Goal: Information Seeking & Learning: Learn about a topic

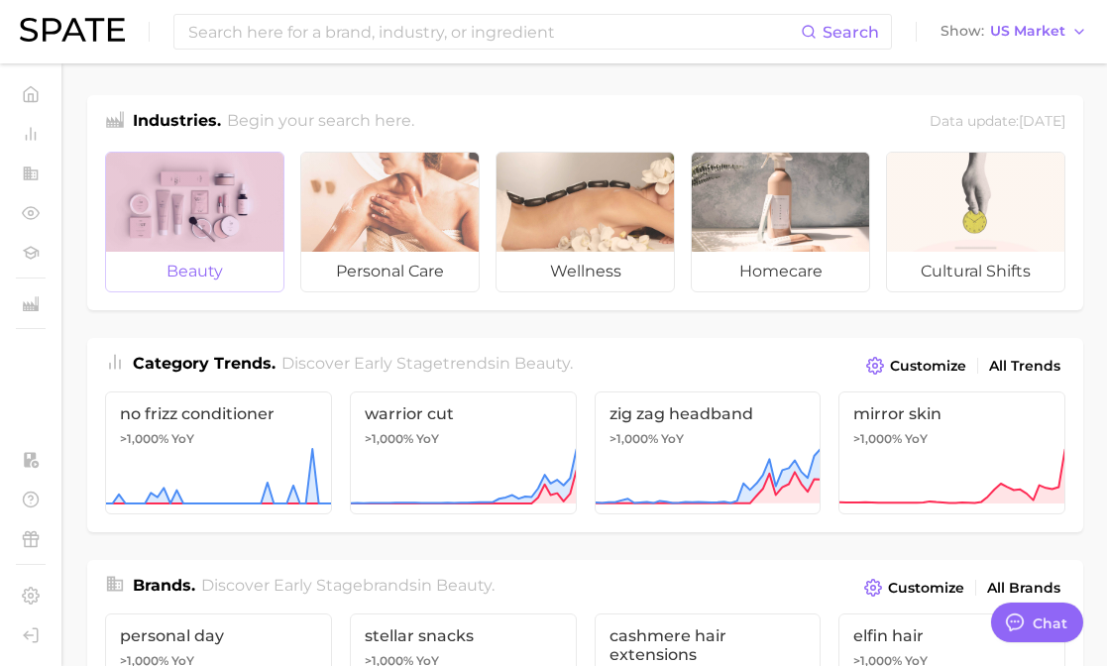
scroll to position [387, 0]
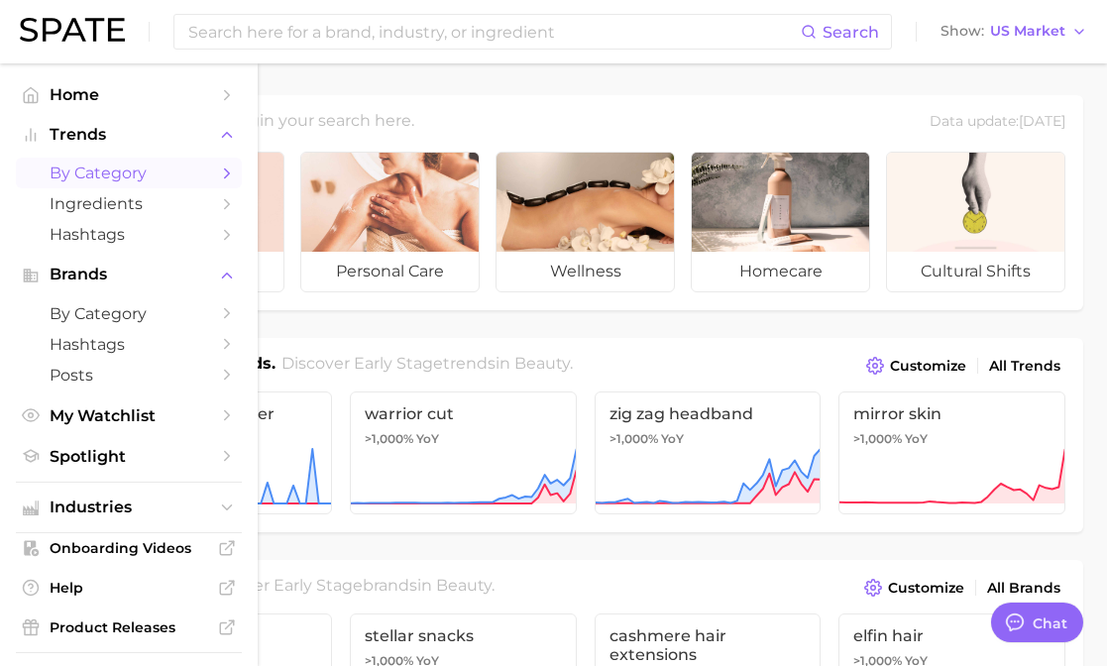
click at [81, 180] on span "by Category" at bounding box center [129, 172] width 159 height 19
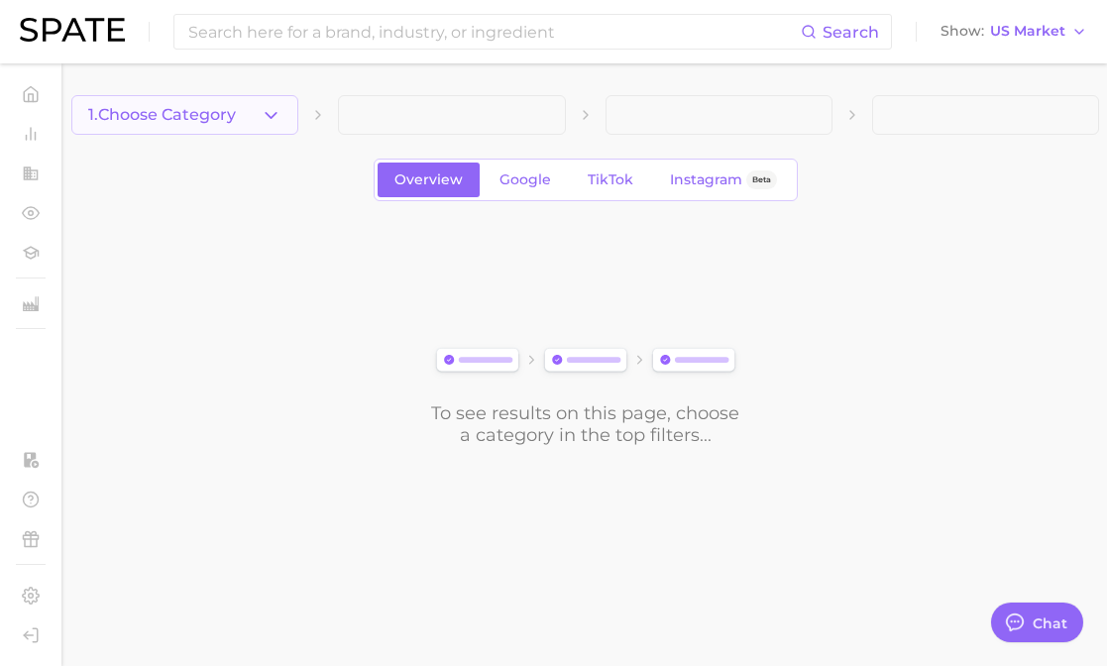
click at [270, 128] on button "1. Choose Category" at bounding box center [184, 115] width 227 height 40
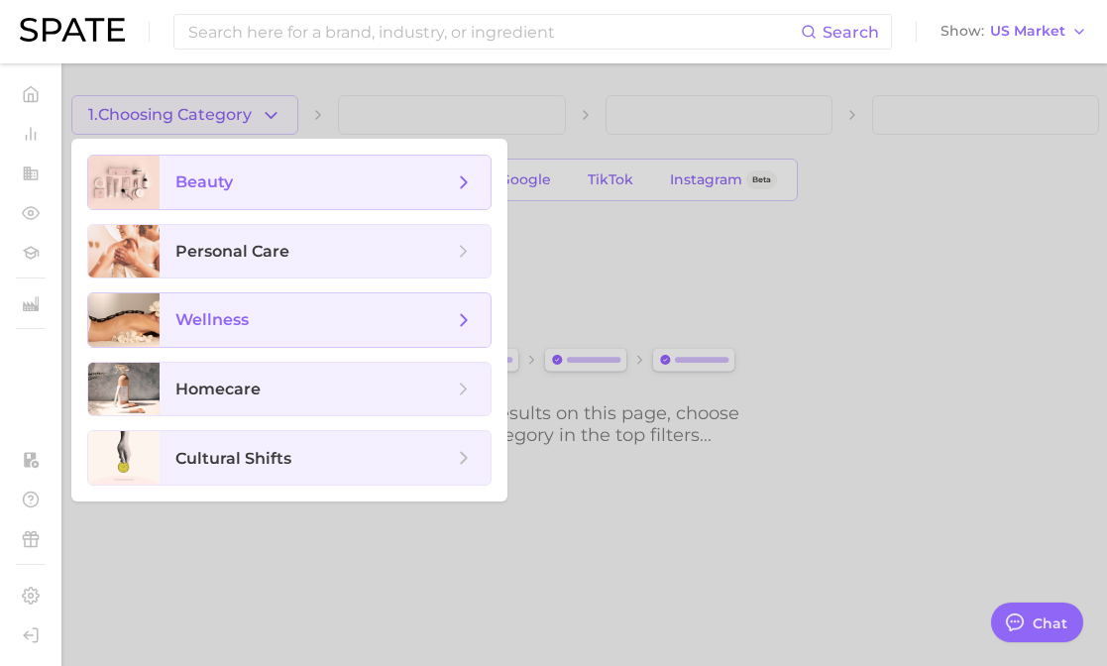
click at [254, 177] on span "beauty" at bounding box center [313, 182] width 277 height 22
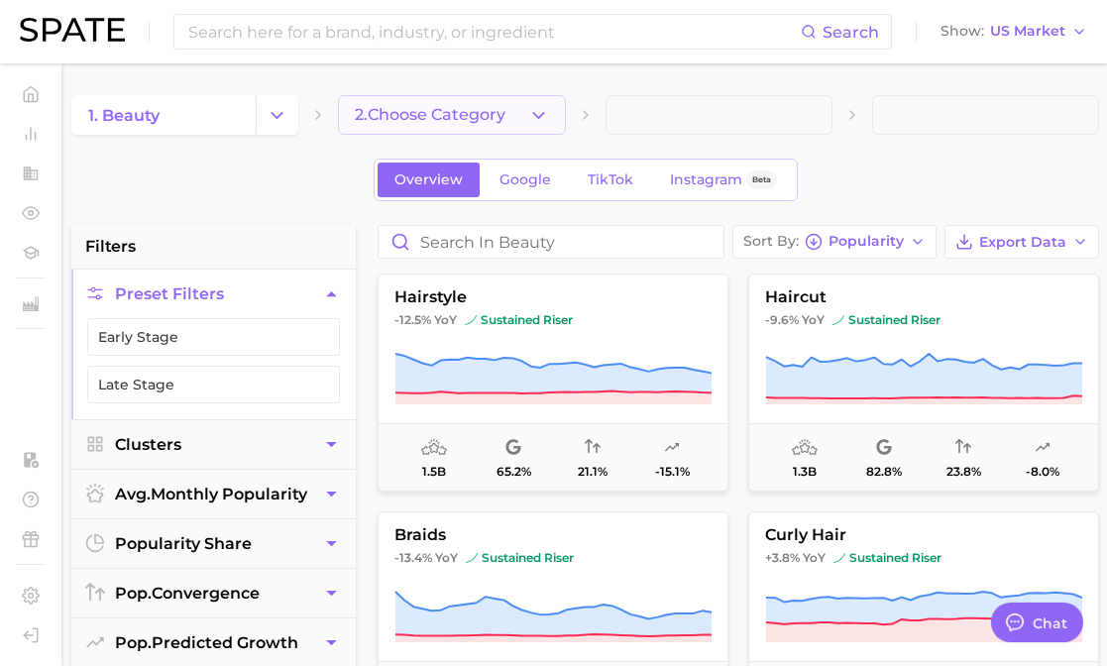
click at [525, 123] on button "2. Choose Category" at bounding box center [451, 115] width 227 height 40
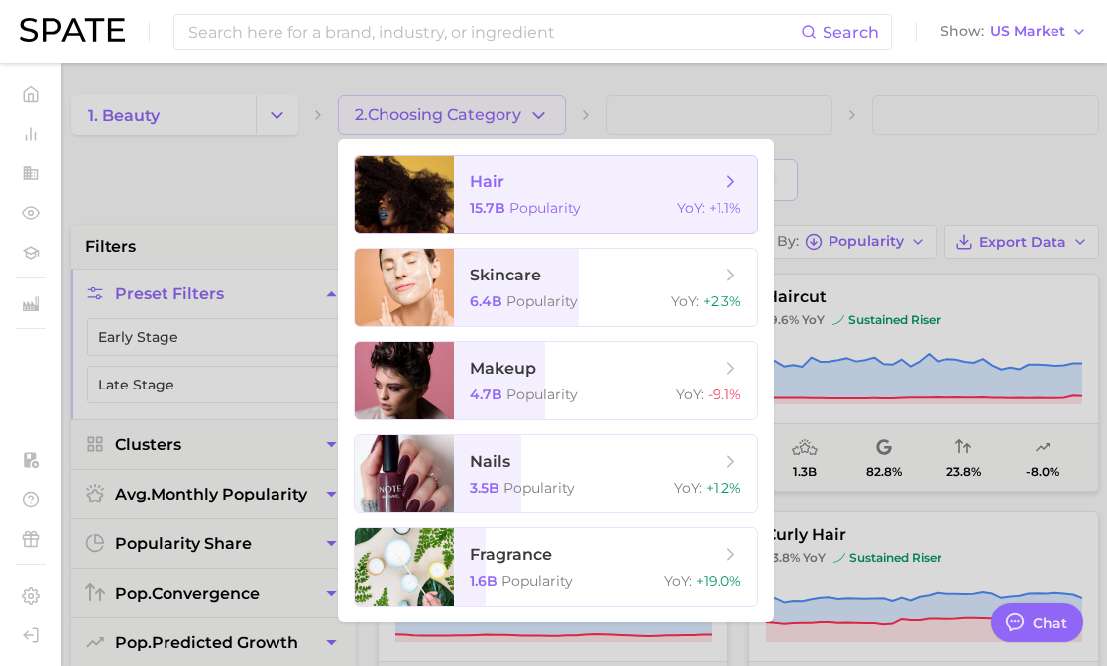
click at [499, 213] on span "15.7b" at bounding box center [488, 208] width 36 height 18
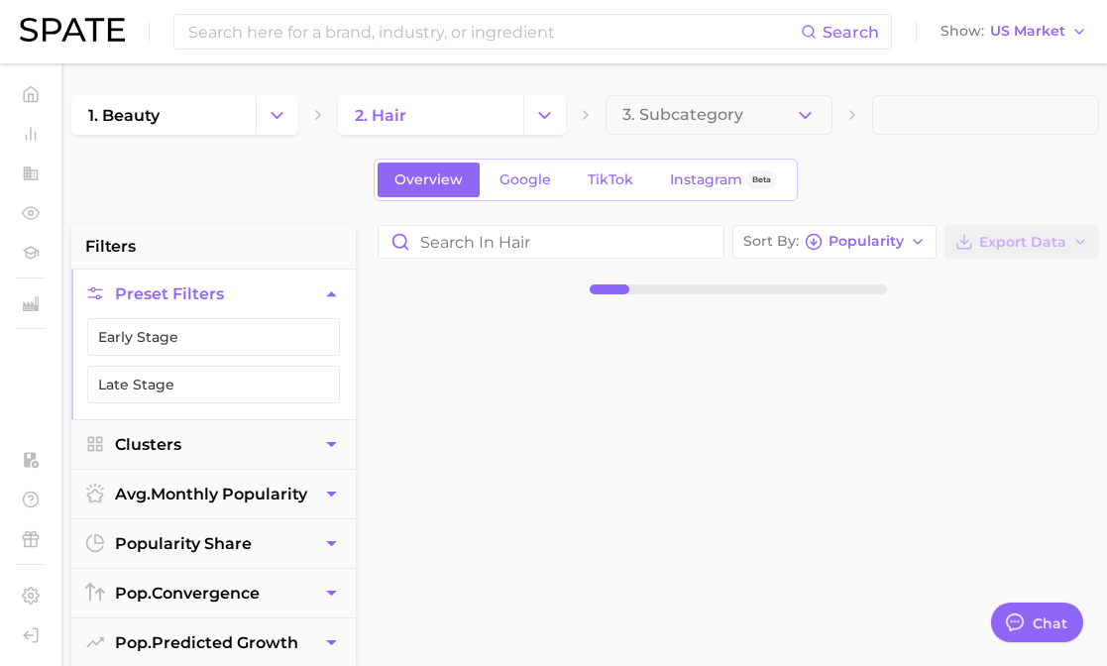
click at [782, 103] on button "3. Subcategory" at bounding box center [718, 115] width 227 height 40
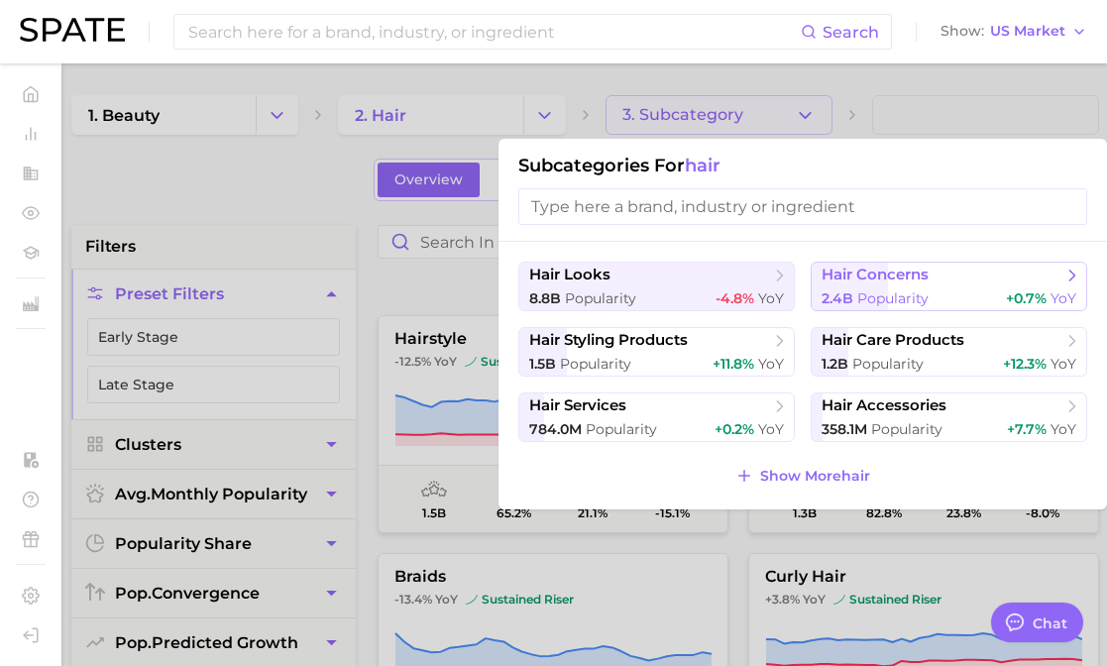
click at [903, 282] on span "hair concerns" at bounding box center [874, 275] width 107 height 19
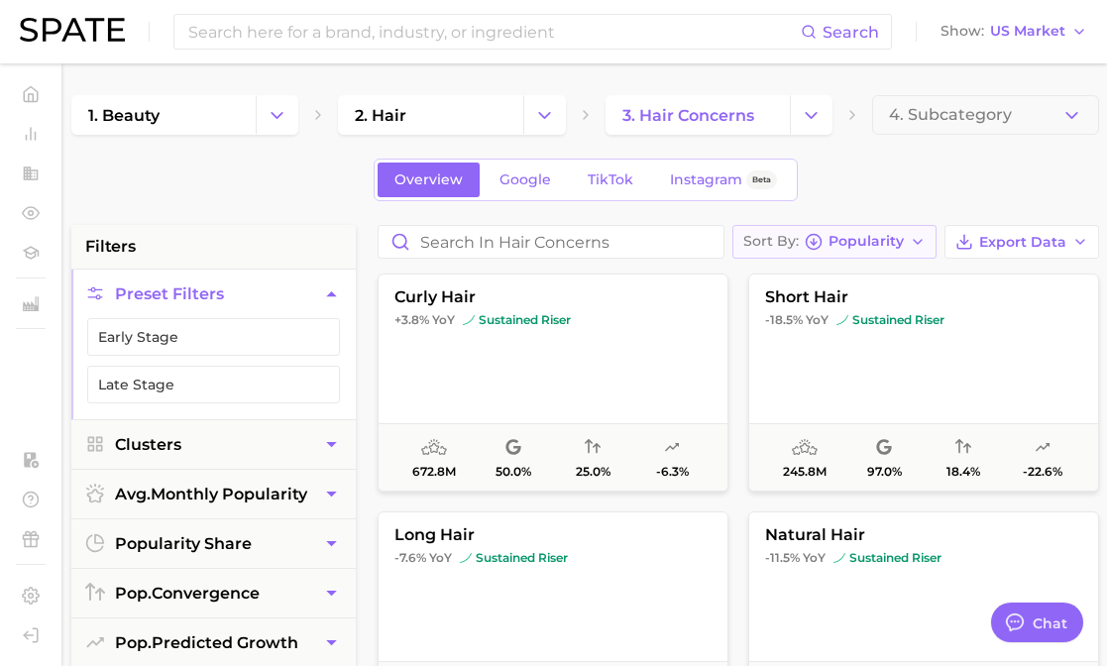
click at [869, 245] on span "Popularity" at bounding box center [865, 241] width 75 height 11
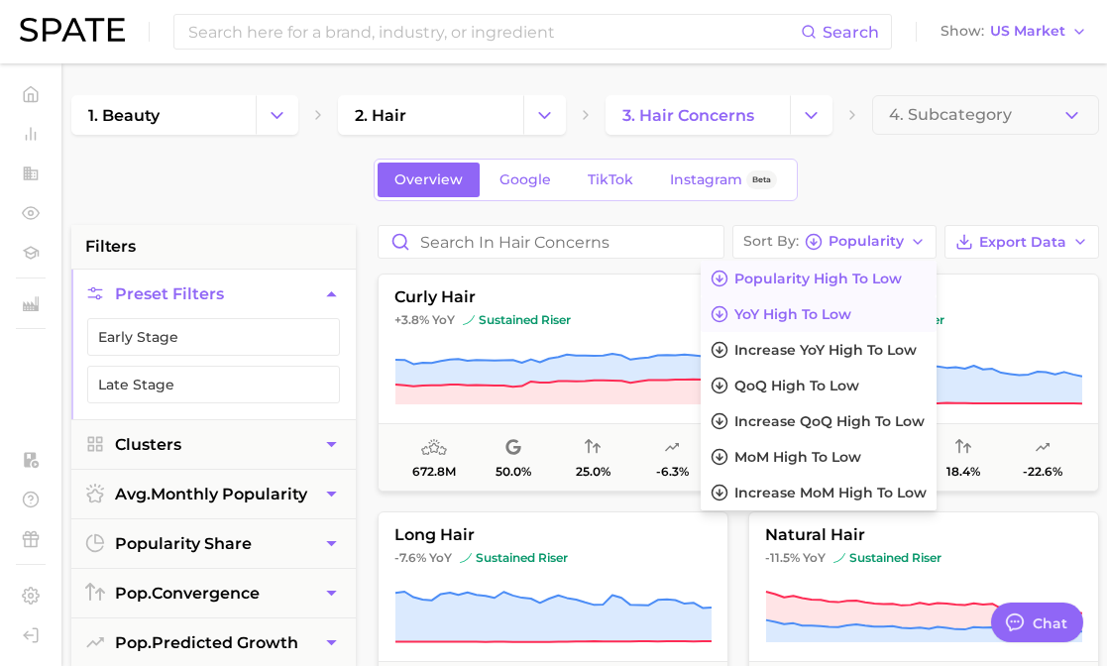
click at [848, 318] on span "YoY high to low" at bounding box center [792, 314] width 117 height 17
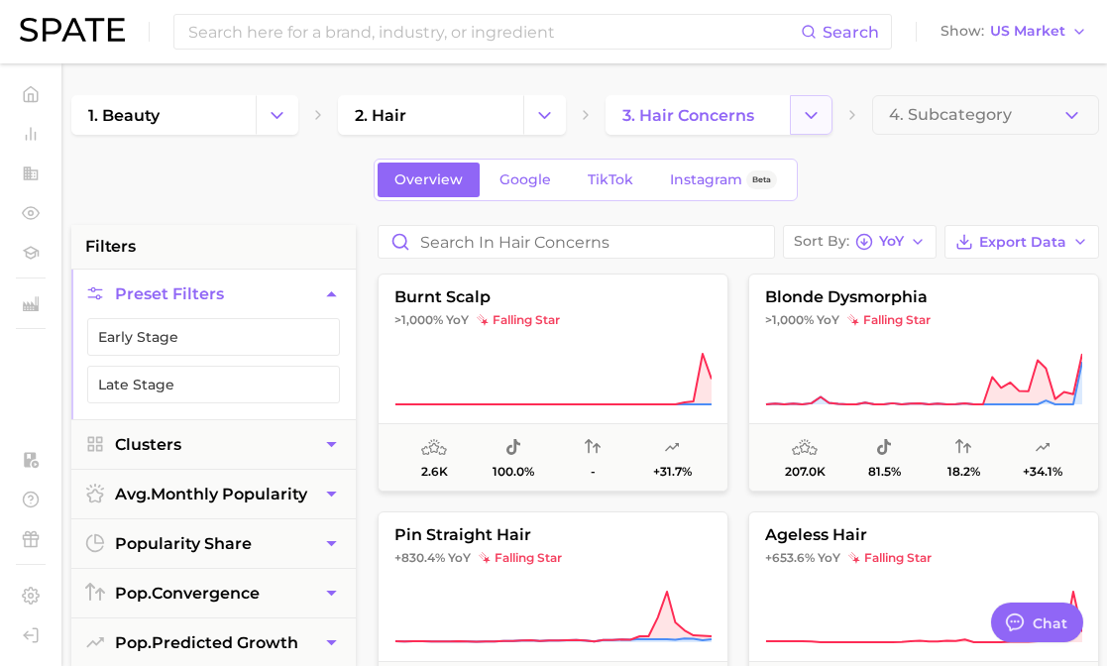
click at [803, 116] on icon "Change Category" at bounding box center [810, 115] width 21 height 21
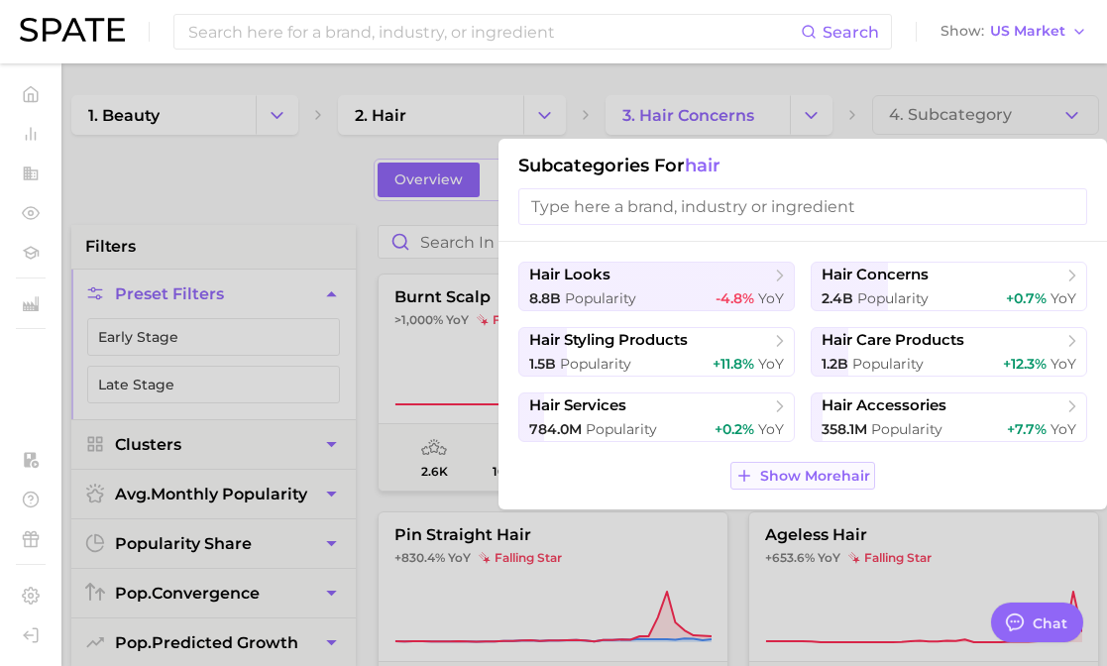
click at [818, 469] on span "Show More hair" at bounding box center [815, 476] width 110 height 17
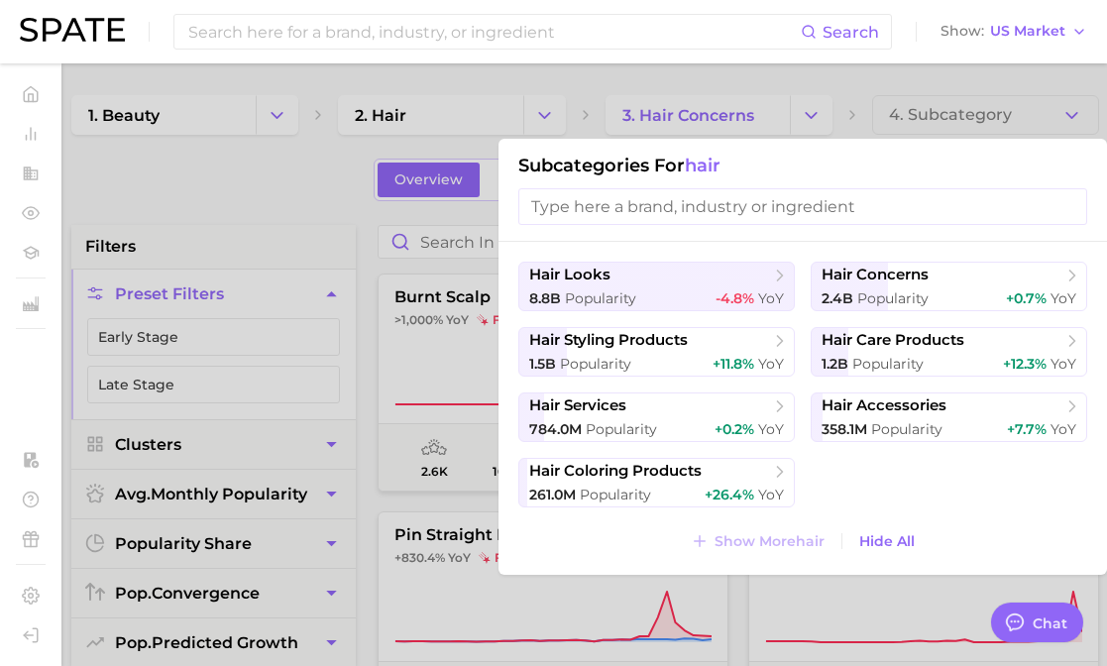
click at [872, 81] on div at bounding box center [553, 333] width 1107 height 666
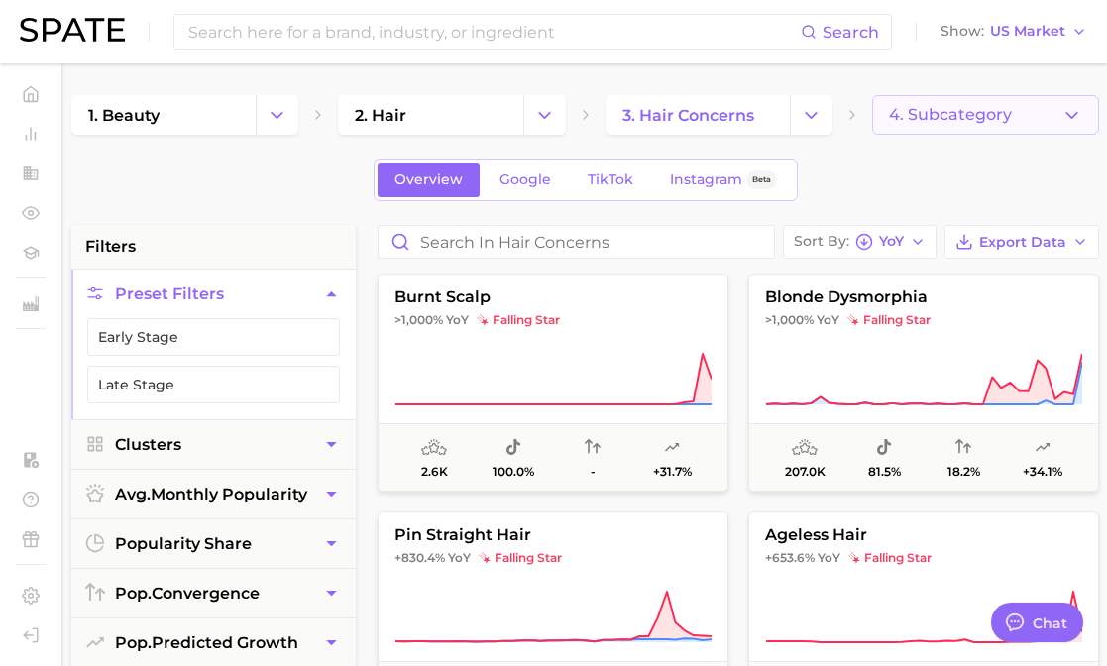
click at [997, 107] on span "4. Subcategory" at bounding box center [950, 115] width 123 height 18
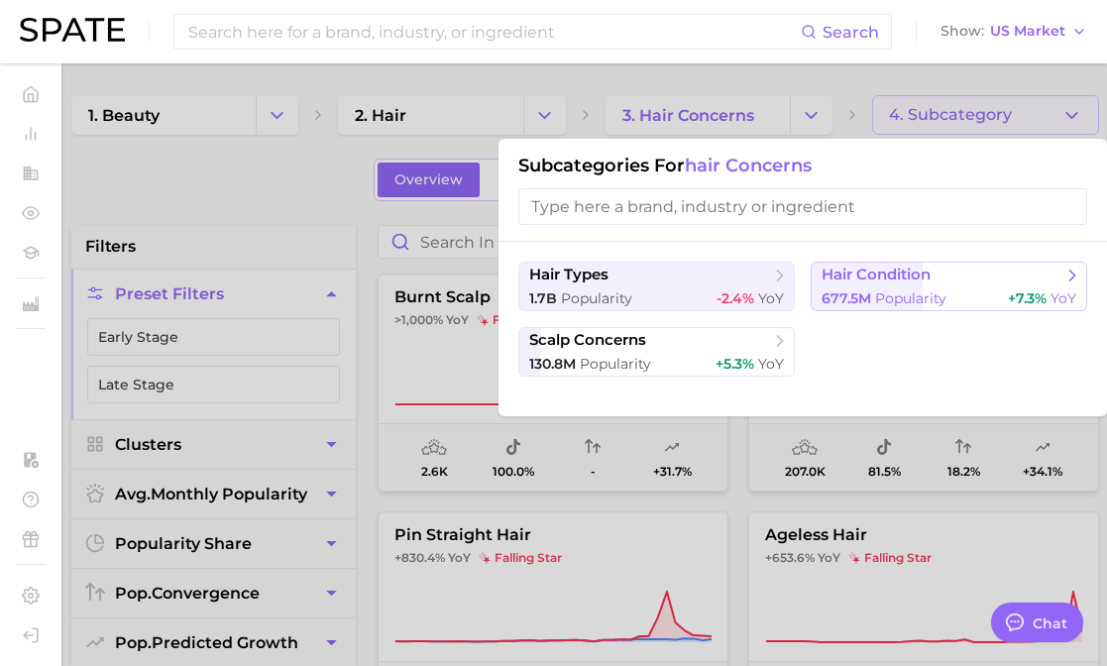
click at [868, 299] on span "677.5m" at bounding box center [846, 298] width 50 height 18
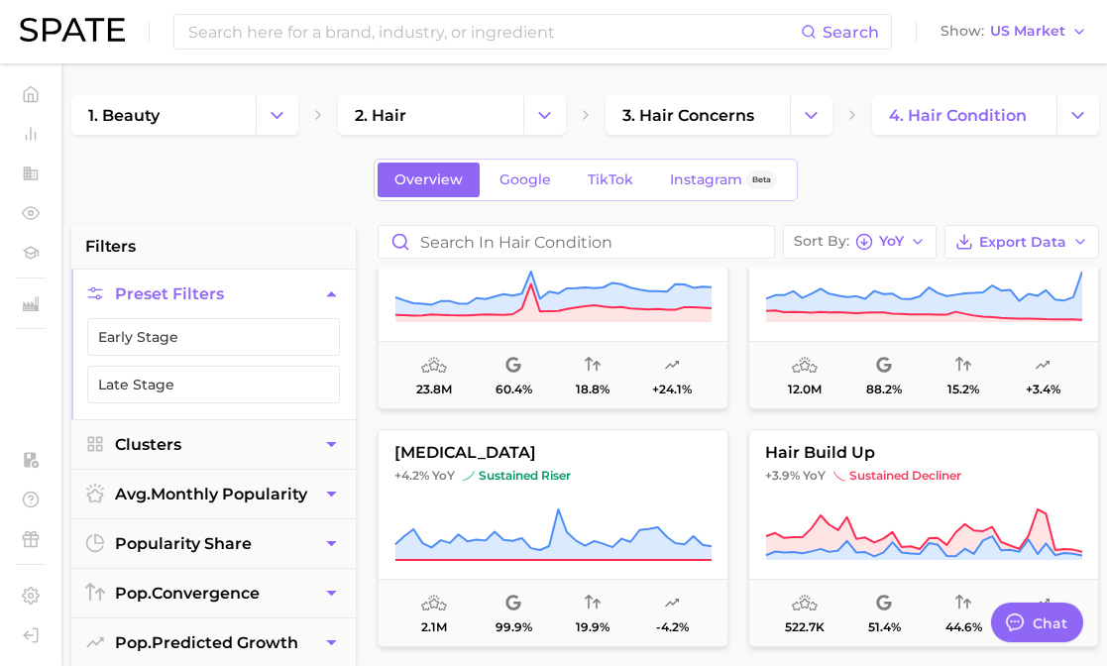
scroll to position [7043, 0]
